Goal: Transaction & Acquisition: Download file/media

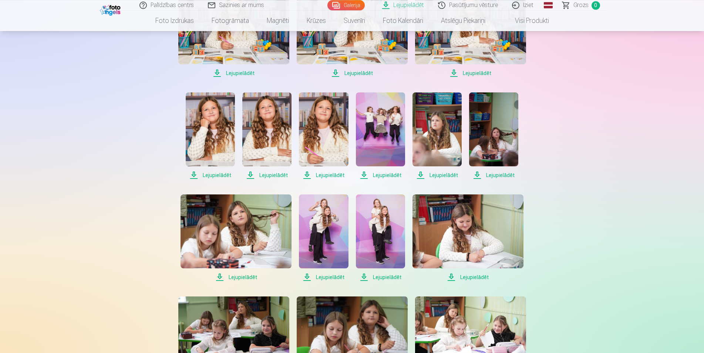
scroll to position [302, 0]
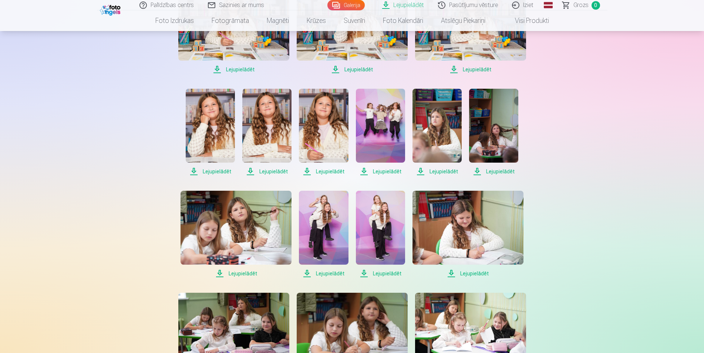
click at [379, 173] on span "Lejupielādēt" at bounding box center [380, 171] width 49 height 9
click at [494, 172] on span "Lejupielādēt" at bounding box center [493, 171] width 49 height 9
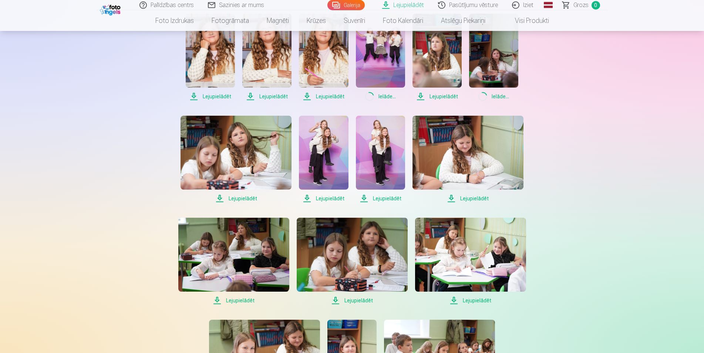
scroll to position [377, 0]
click at [244, 198] on span "Lejupielādēt" at bounding box center [235, 198] width 111 height 9
click at [322, 199] on span "Lejupielādēt" at bounding box center [323, 198] width 49 height 9
click at [387, 199] on span "Lejupielādēt" at bounding box center [380, 198] width 49 height 9
click at [476, 199] on span "Lejupielādēt" at bounding box center [467, 198] width 111 height 9
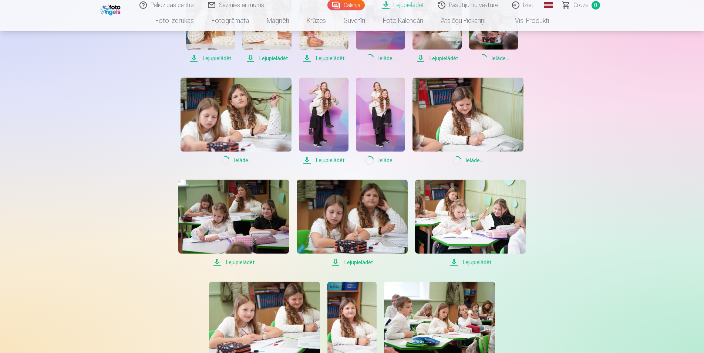
scroll to position [453, 0]
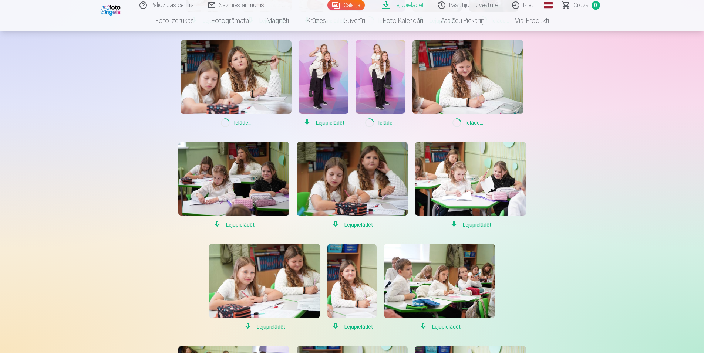
click at [355, 223] on span "Lejupielādēt" at bounding box center [352, 224] width 111 height 9
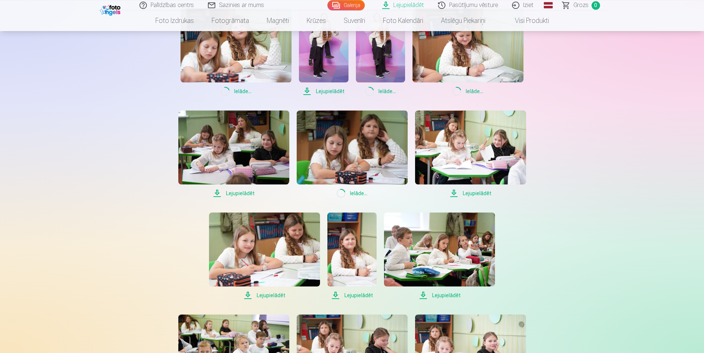
scroll to position [566, 0]
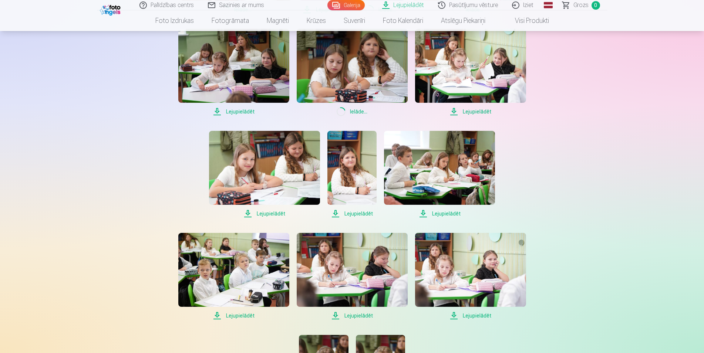
click at [277, 214] on span "Lejupielādēt" at bounding box center [264, 213] width 111 height 9
click at [353, 213] on span "Lejupielādēt" at bounding box center [351, 213] width 49 height 9
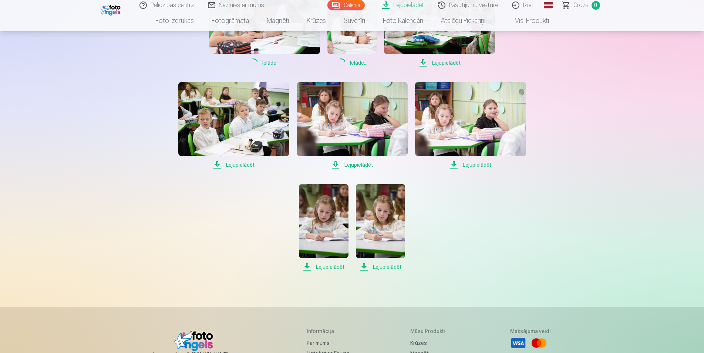
scroll to position [679, 0]
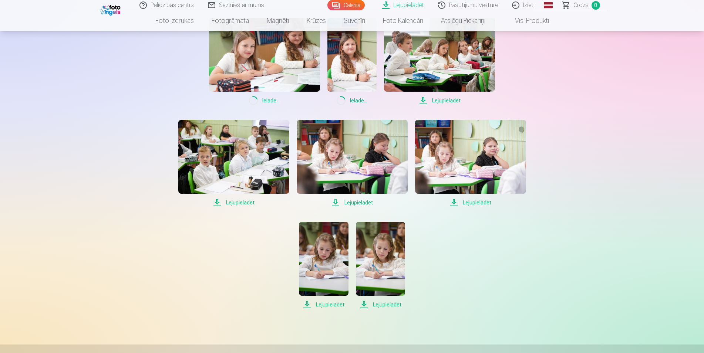
click at [453, 101] on span "Lejupielādēt" at bounding box center [439, 100] width 111 height 9
click at [240, 204] on span "Lejupielādēt" at bounding box center [233, 202] width 111 height 9
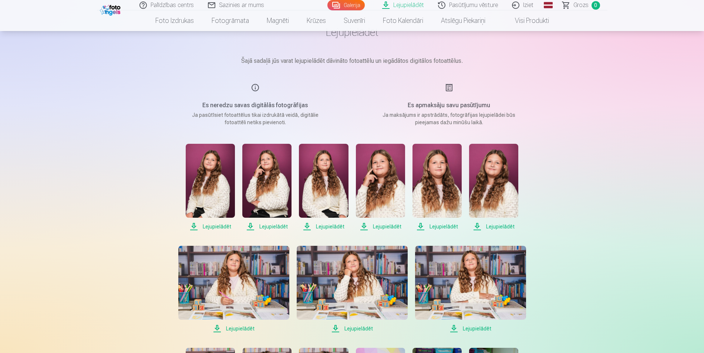
scroll to position [0, 0]
